Goal: Task Accomplishment & Management: Manage account settings

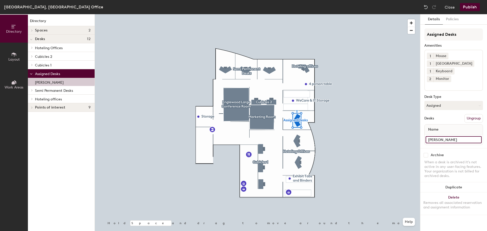
click at [475, 136] on input "[PERSON_NAME]" at bounding box center [453, 139] width 56 height 7
type input "[PERSON_NAME]"
click at [470, 5] on button "Publish" at bounding box center [469, 7] width 20 height 8
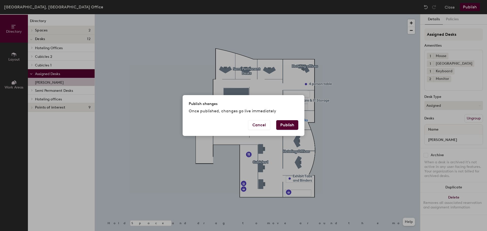
click at [282, 124] on button "Publish" at bounding box center [287, 125] width 22 height 10
